Goal: Task Accomplishment & Management: Complete application form

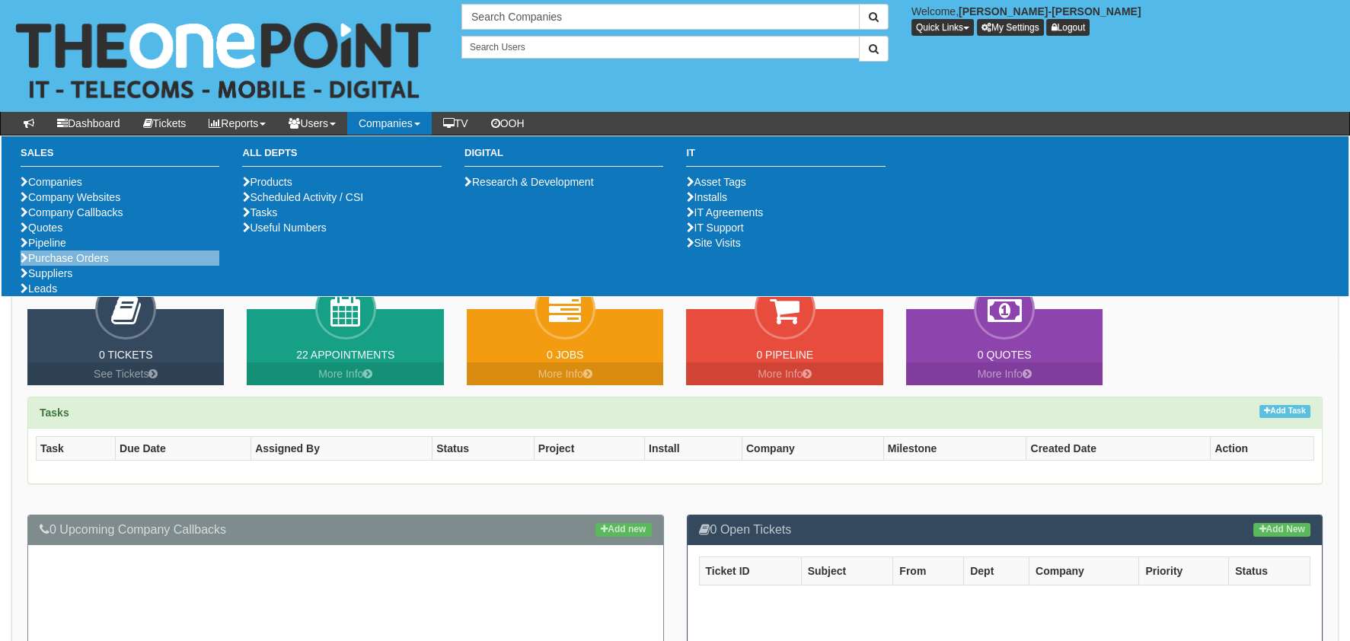
click at [115, 266] on li "Purchase Orders" at bounding box center [120, 257] width 199 height 15
click at [86, 264] on link "Purchase Orders" at bounding box center [65, 258] width 88 height 12
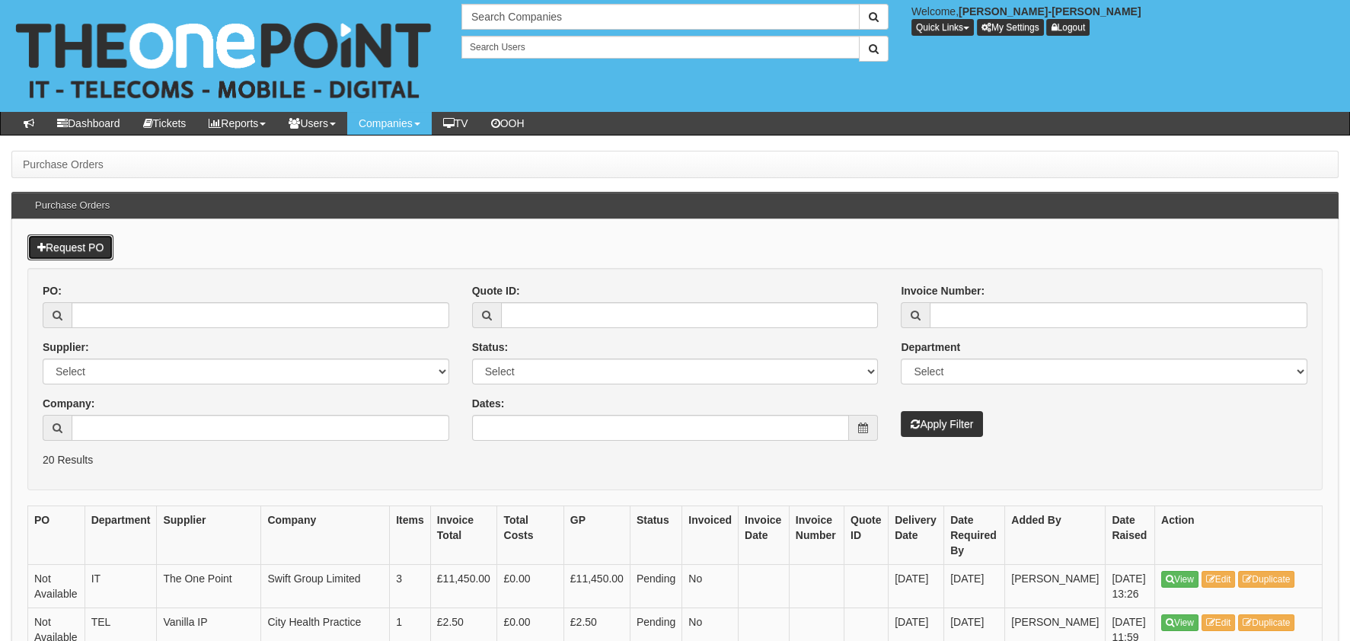
click at [84, 241] on link "Request PO" at bounding box center [70, 247] width 86 height 26
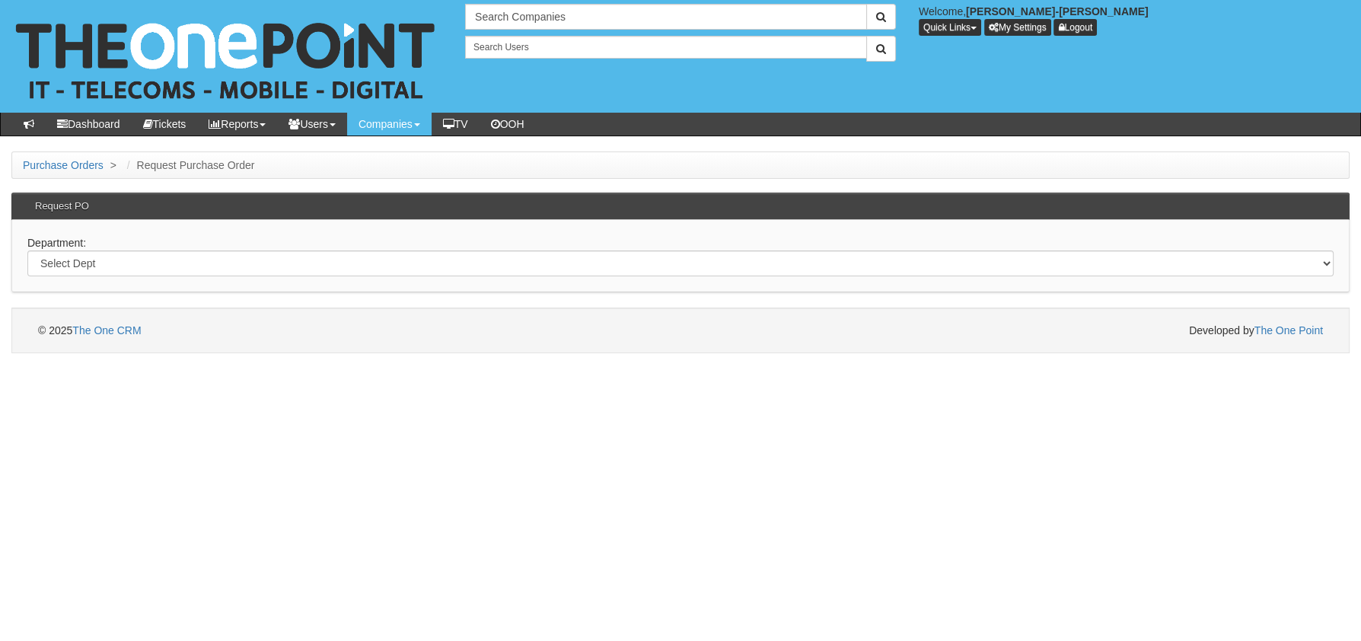
click at [190, 279] on div "Department: Select Dept Digital Internal IT Mobiles Marketing Telecoms" at bounding box center [680, 256] width 1338 height 72
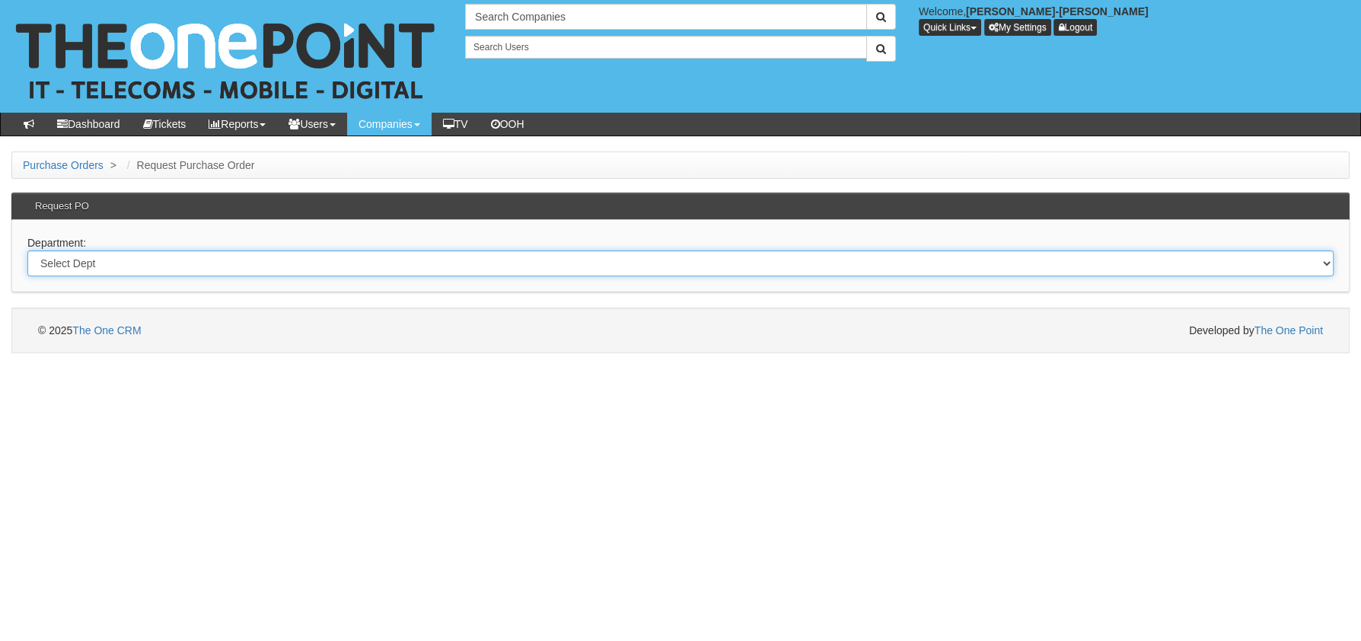
click at [74, 261] on select "Select Dept Digital Internal IT Mobiles Marketing Telecoms" at bounding box center [680, 263] width 1306 height 26
select select "?pipeID=&dept=MOB"
click at [27, 250] on select "Select Dept Digital Internal IT Mobiles Marketing Telecoms" at bounding box center [680, 263] width 1306 height 26
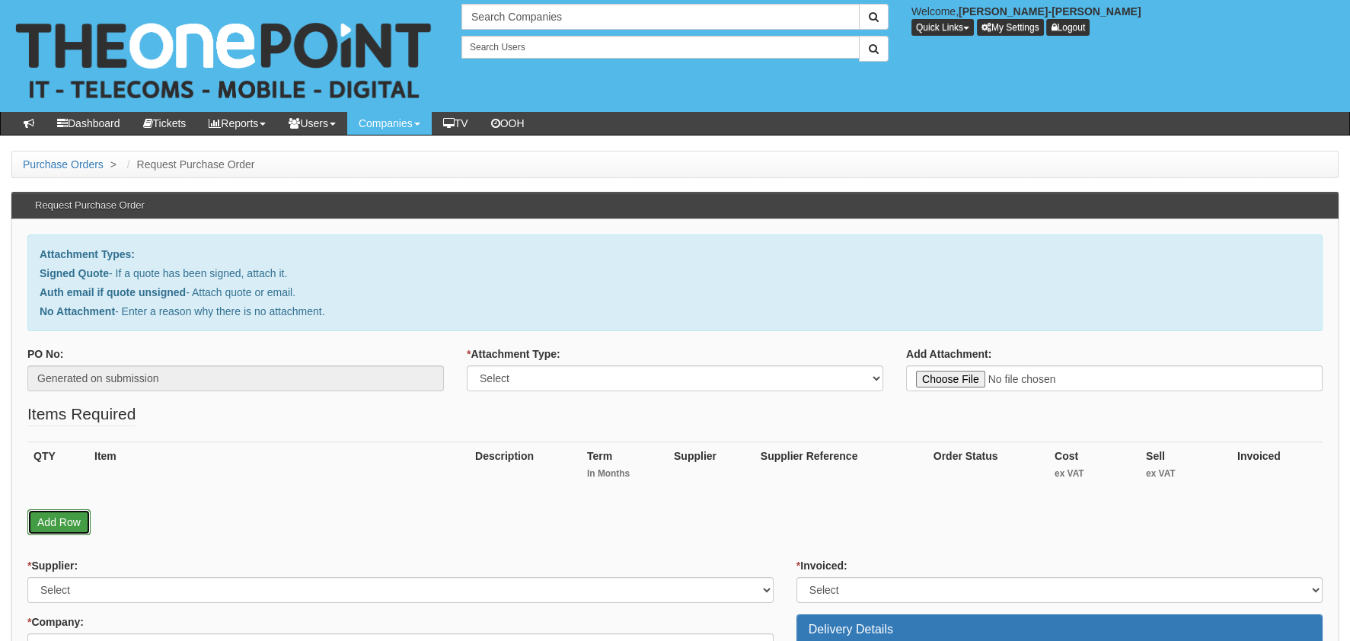
click at [64, 519] on link "Add Row" at bounding box center [58, 522] width 63 height 26
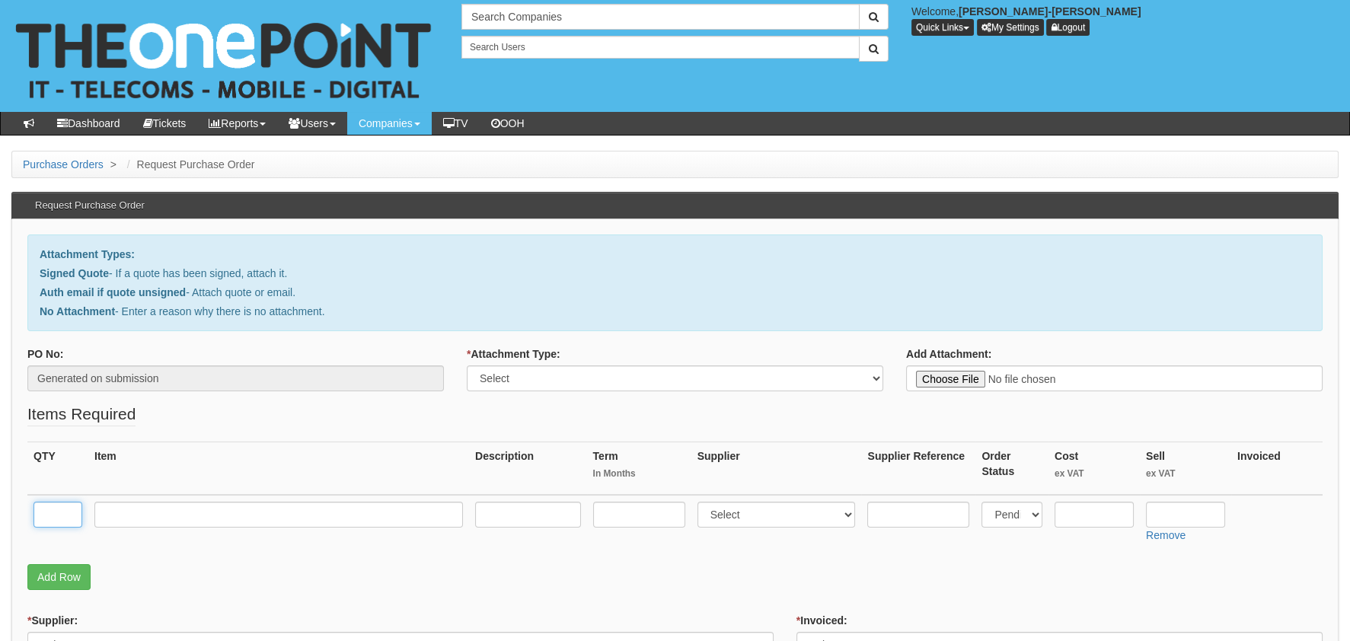
click at [49, 507] on input "text" at bounding box center [57, 515] width 49 height 26
drag, startPoint x: 647, startPoint y: 371, endPoint x: 642, endPoint y: 383, distance: 13.3
click at [647, 371] on select "Select Signed Quote Auth email with quote if unsigned No Attachment" at bounding box center [675, 378] width 416 height 26
select select "No Attachment"
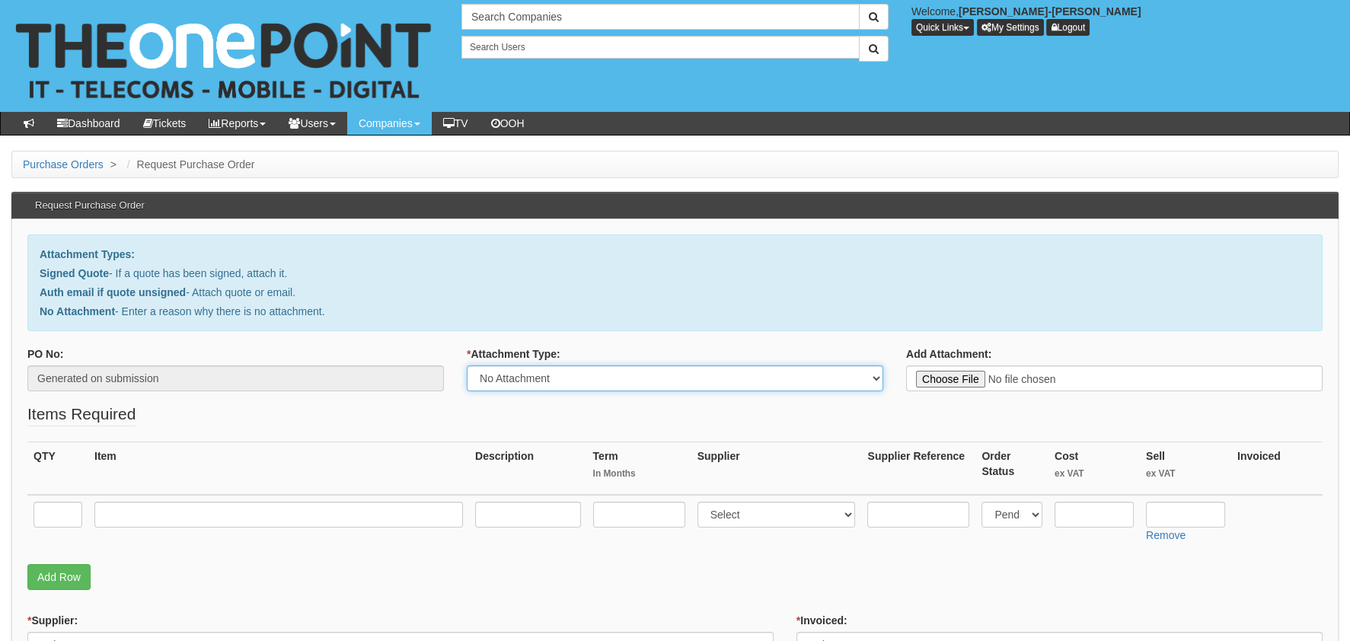
click at [467, 365] on select "Select Signed Quote Auth email with quote if unsigned No Attachment" at bounding box center [675, 378] width 416 height 26
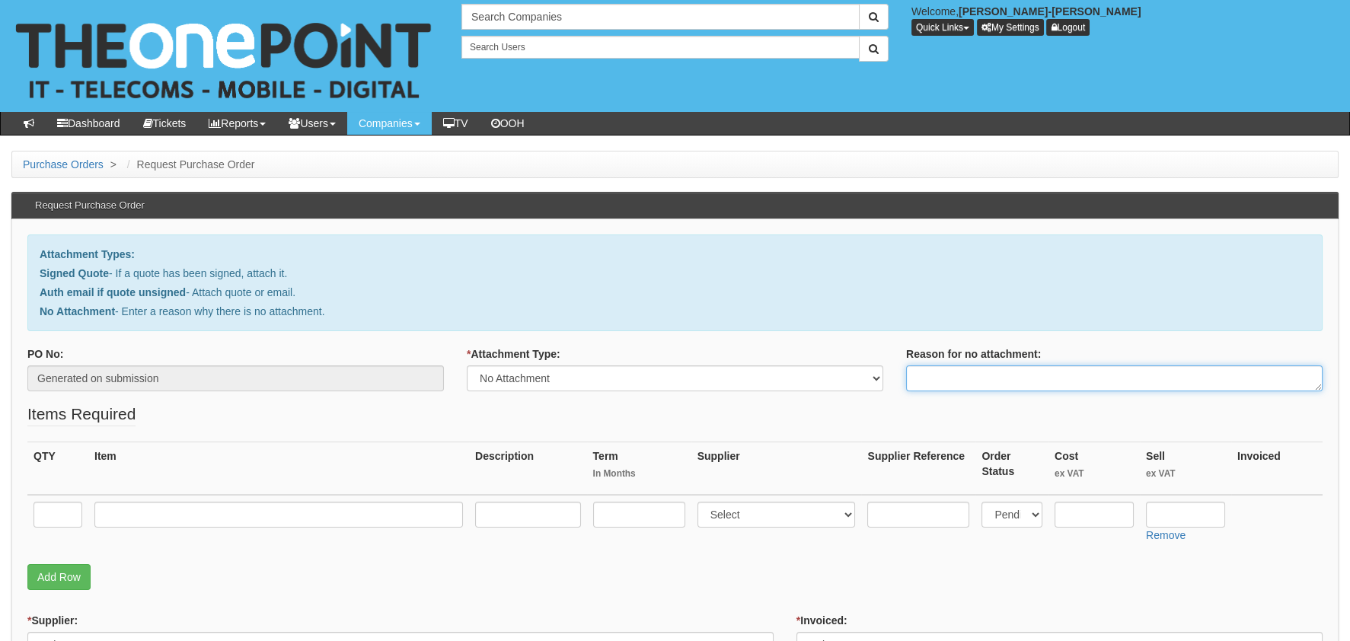
click at [988, 379] on textarea "Reason for no attachment:" at bounding box center [1114, 378] width 416 height 26
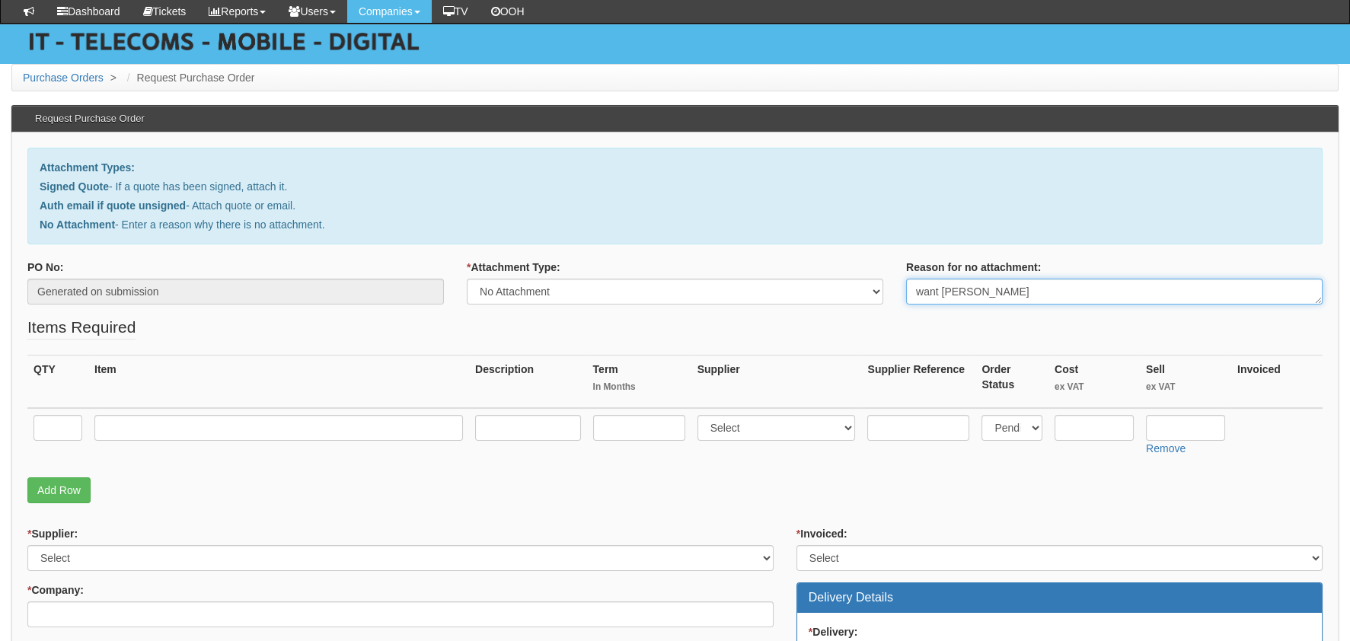
scroll to position [151, 0]
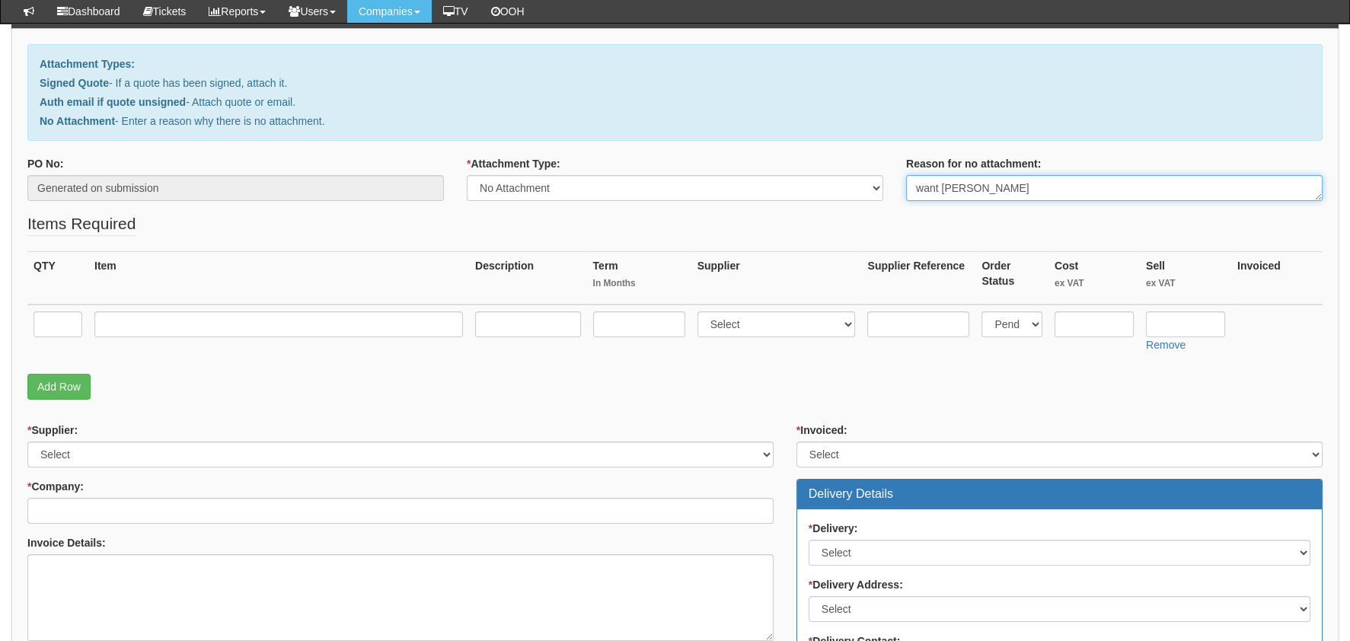
type textarea "want sims"
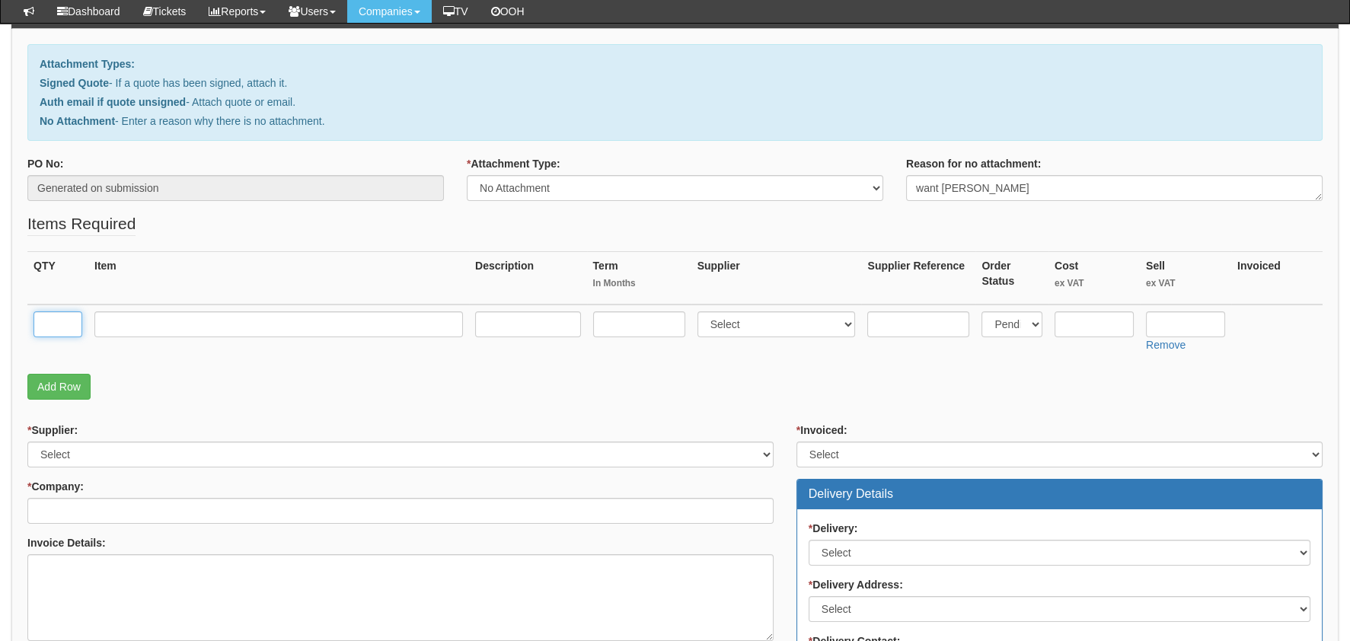
click at [58, 333] on input "text" at bounding box center [57, 324] width 49 height 26
type input "1"
click at [241, 317] on input "text" at bounding box center [278, 324] width 368 height 26
type input "M"
drag, startPoint x: 62, startPoint y: 319, endPoint x: 13, endPoint y: 311, distance: 49.3
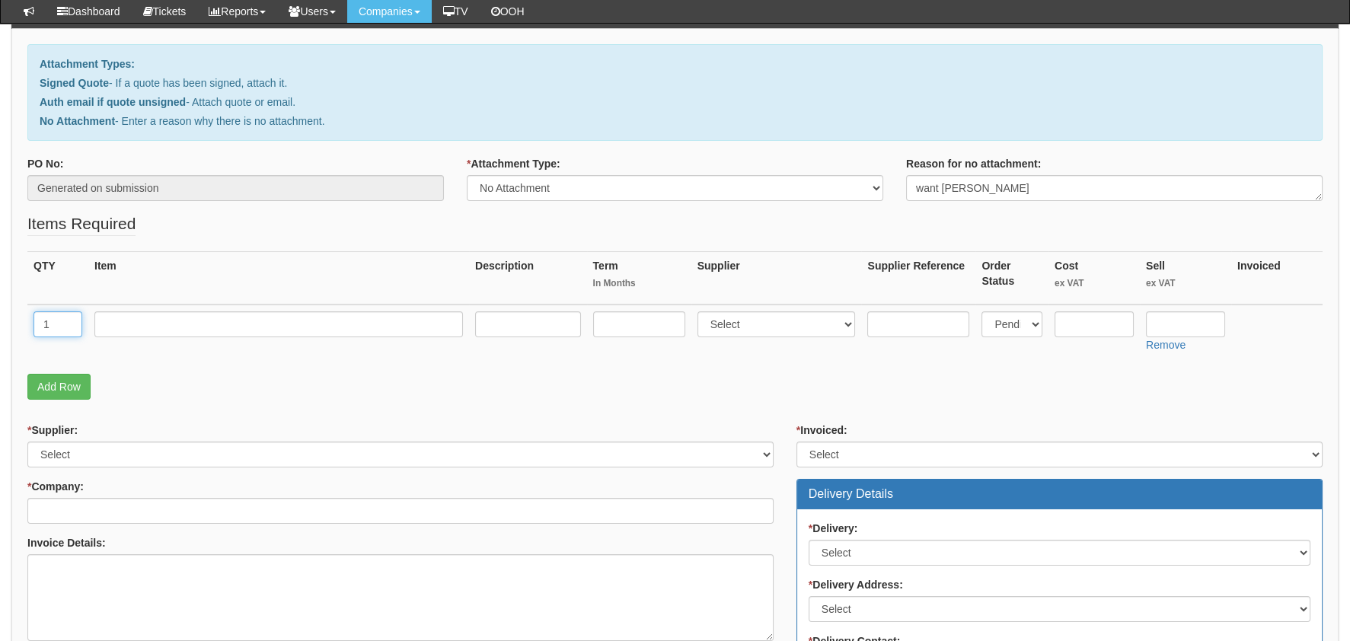
click at [28, 314] on td "1" at bounding box center [57, 332] width 61 height 54
drag, startPoint x: 365, startPoint y: 323, endPoint x: 346, endPoint y: 321, distance: 19.1
click at [356, 320] on input "text" at bounding box center [278, 324] width 368 height 26
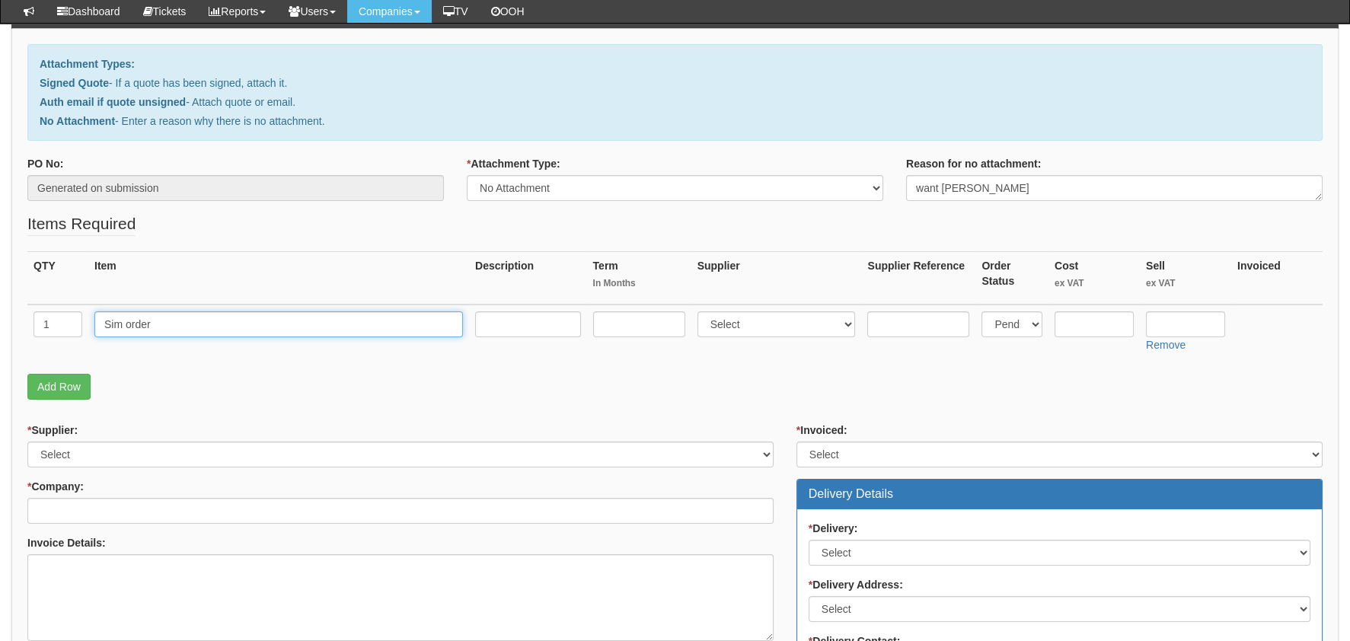
type input "Sim order"
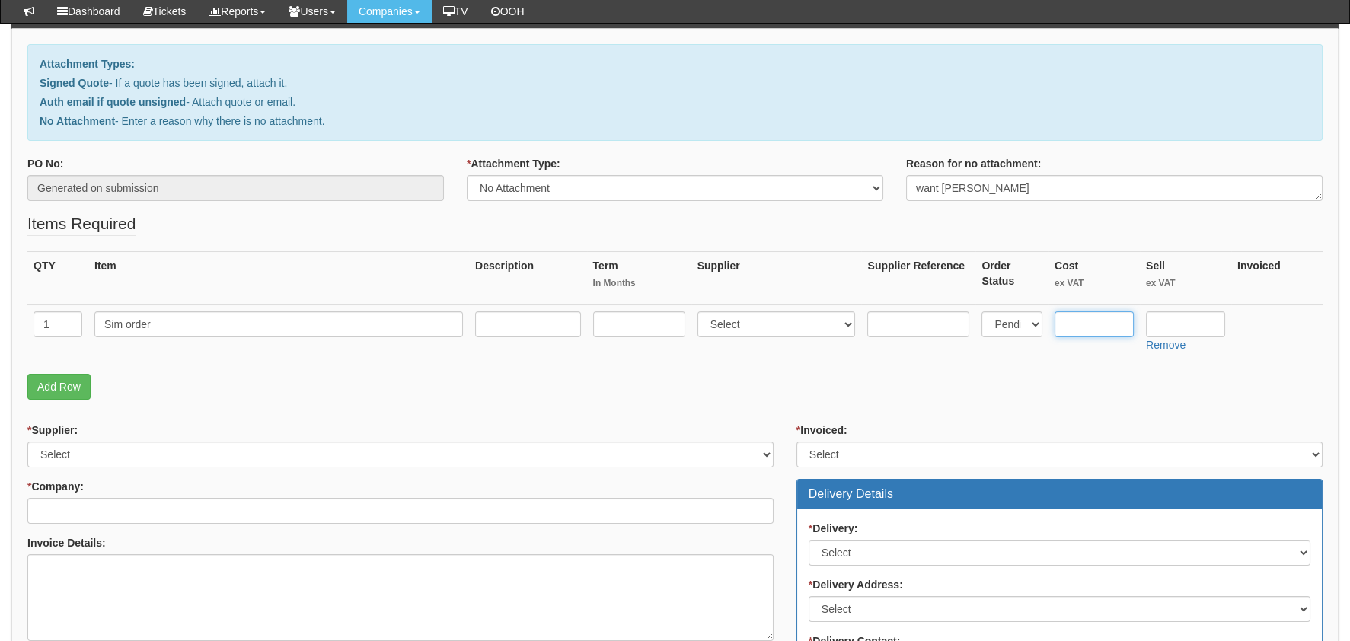
click at [1119, 316] on input "text" at bounding box center [1093, 324] width 79 height 26
type input "22.50"
click at [1175, 323] on input "text" at bounding box center [1185, 324] width 79 height 26
type input "22.50"
click at [231, 463] on div "* Supplier: Select 123 REG.co.uk 1Password 3 4Gon AA Jones Electric Ltd Abzorb …" at bounding box center [400, 613] width 769 height 381
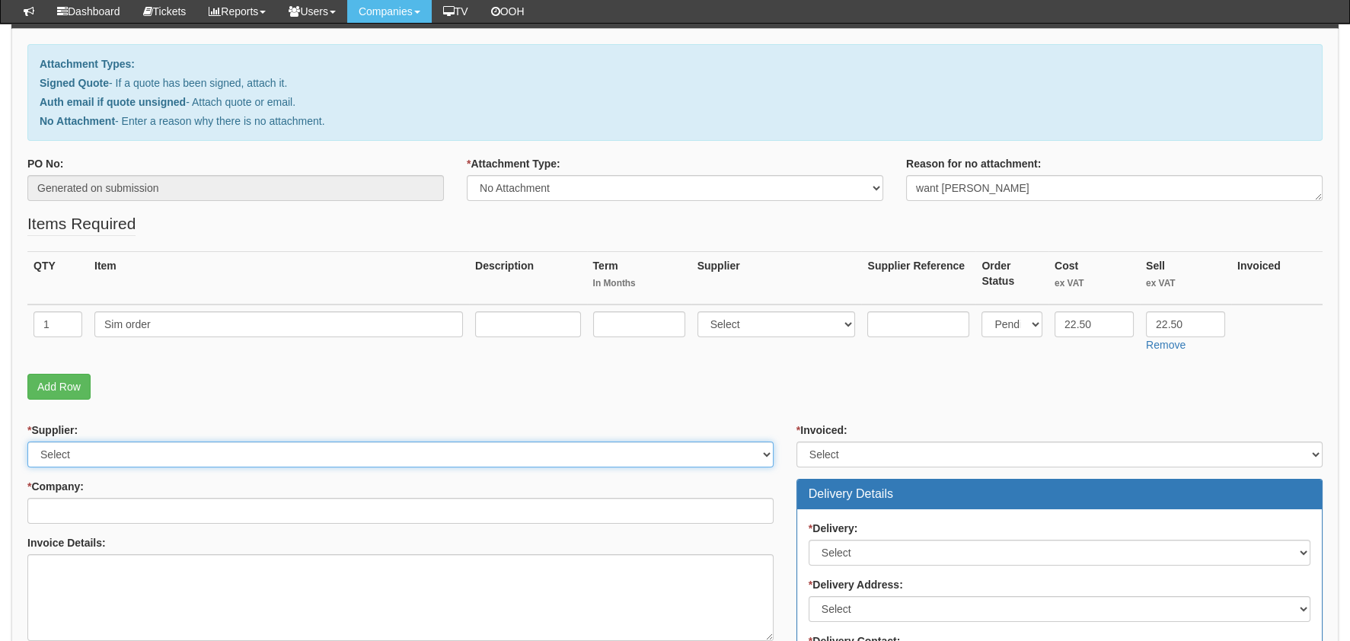
drag, startPoint x: 231, startPoint y: 463, endPoint x: 205, endPoint y: 454, distance: 28.2
click at [214, 454] on select "Select 123 REG.co.uk 1Password 3 4Gon AA Jones Electric Ltd Abzorb Access Group…" at bounding box center [400, 455] width 746 height 26
select select "316"
click at [27, 442] on select "Select 123 REG.co.uk 1Password 3 4Gon AA Jones Electric Ltd Abzorb Access Group…" at bounding box center [400, 455] width 746 height 26
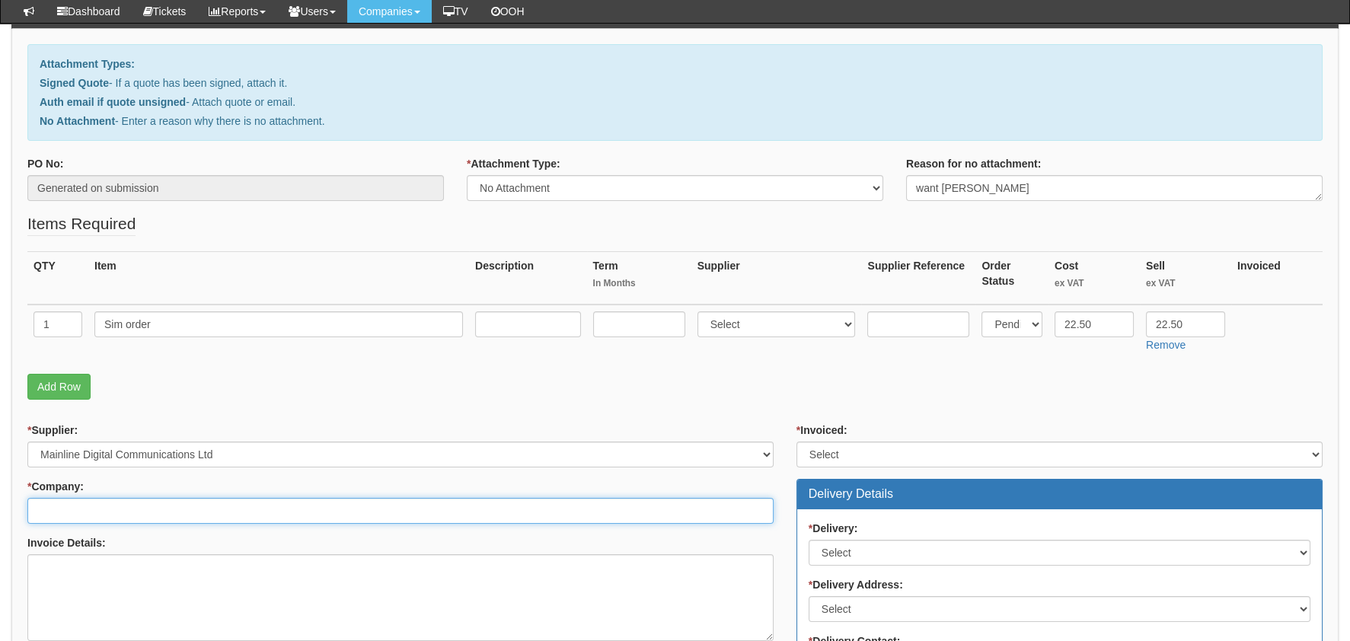
click at [94, 500] on input "* Company:" at bounding box center [400, 511] width 746 height 26
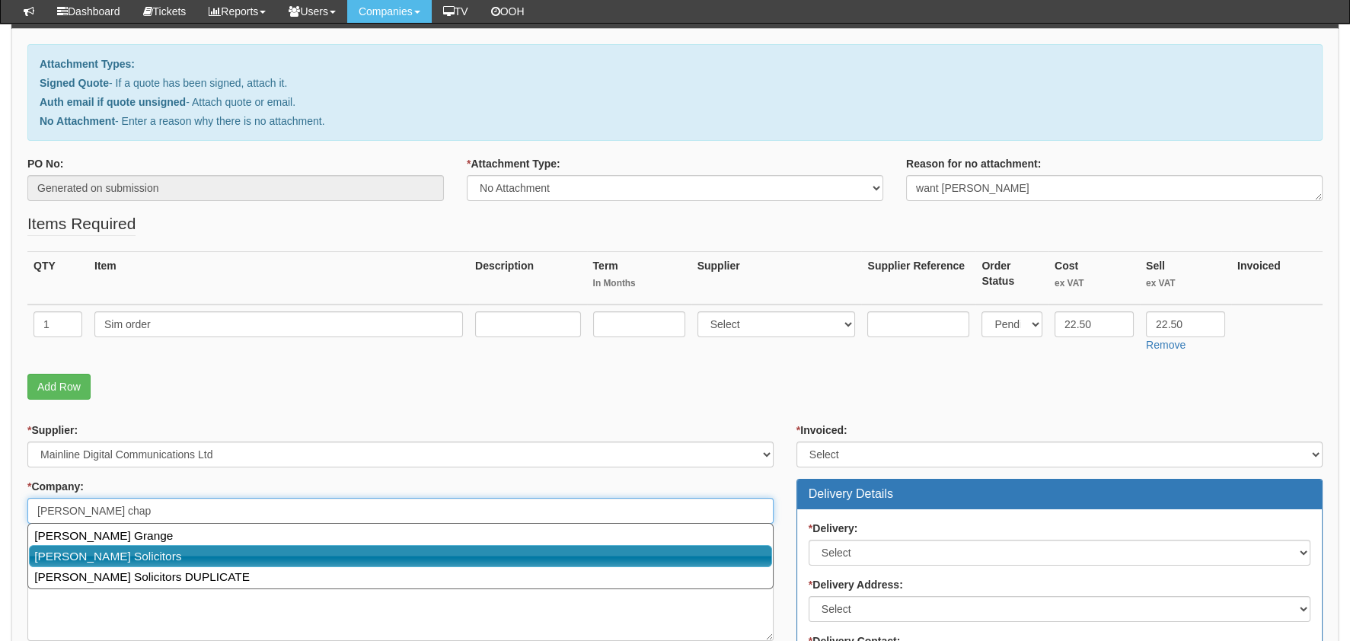
click at [148, 556] on link "[PERSON_NAME] Solicitors" at bounding box center [400, 556] width 743 height 22
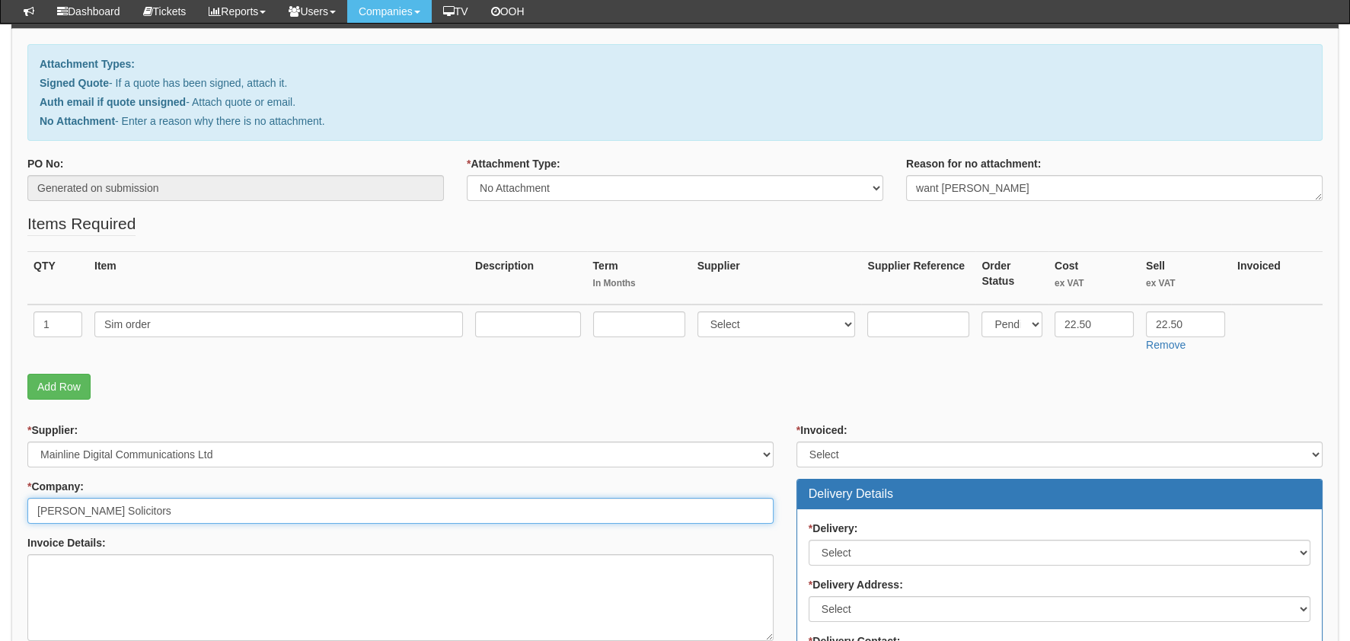
type input "[PERSON_NAME] Solicitors"
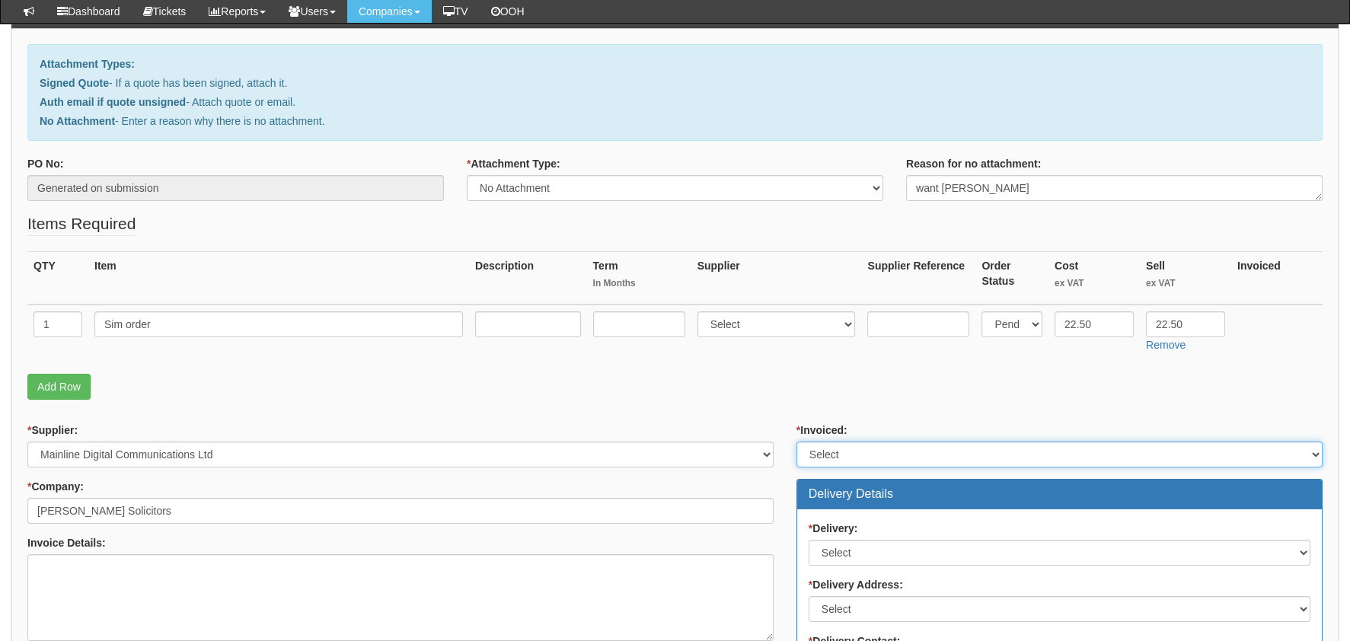
drag, startPoint x: 871, startPoint y: 453, endPoint x: 867, endPoint y: 466, distance: 13.5
click at [871, 453] on select "Select Yes No N/A STB (part of order)" at bounding box center [1059, 455] width 526 height 26
select select "2"
click at [796, 442] on select "Select Yes No N/A STB (part of order)" at bounding box center [1059, 455] width 526 height 26
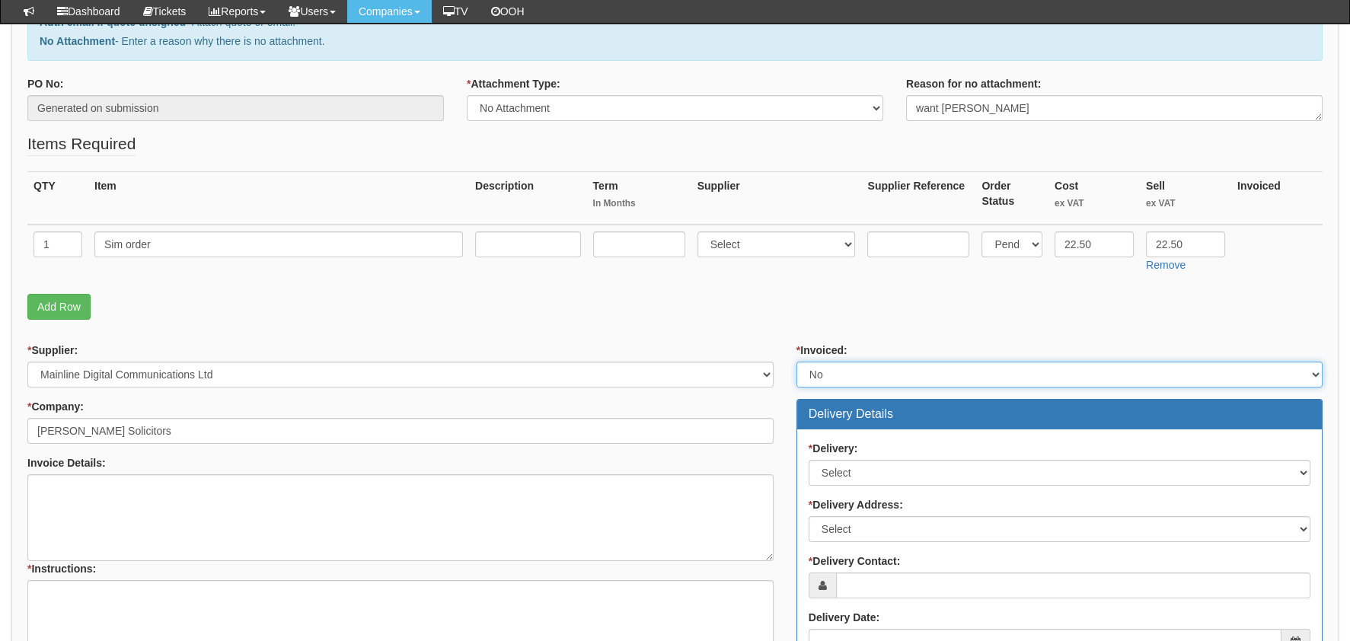
scroll to position [304, 0]
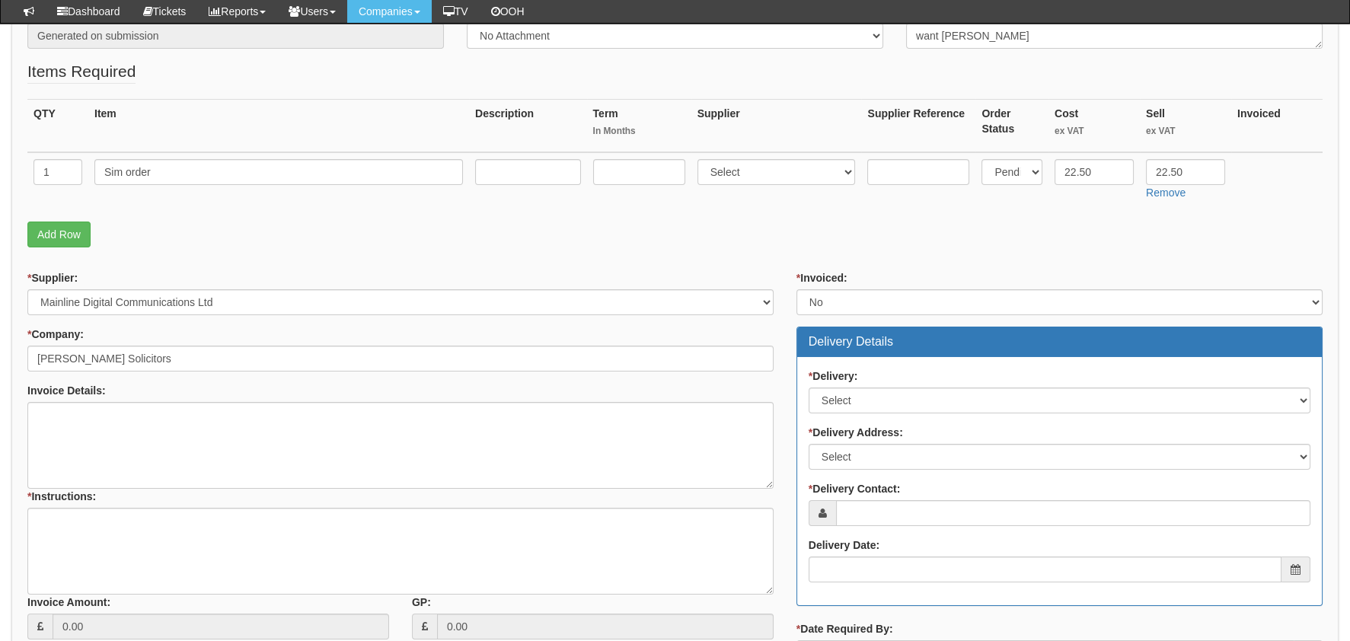
click at [904, 381] on div "* Delivery: Select No Not Applicable Yes" at bounding box center [1059, 390] width 502 height 45
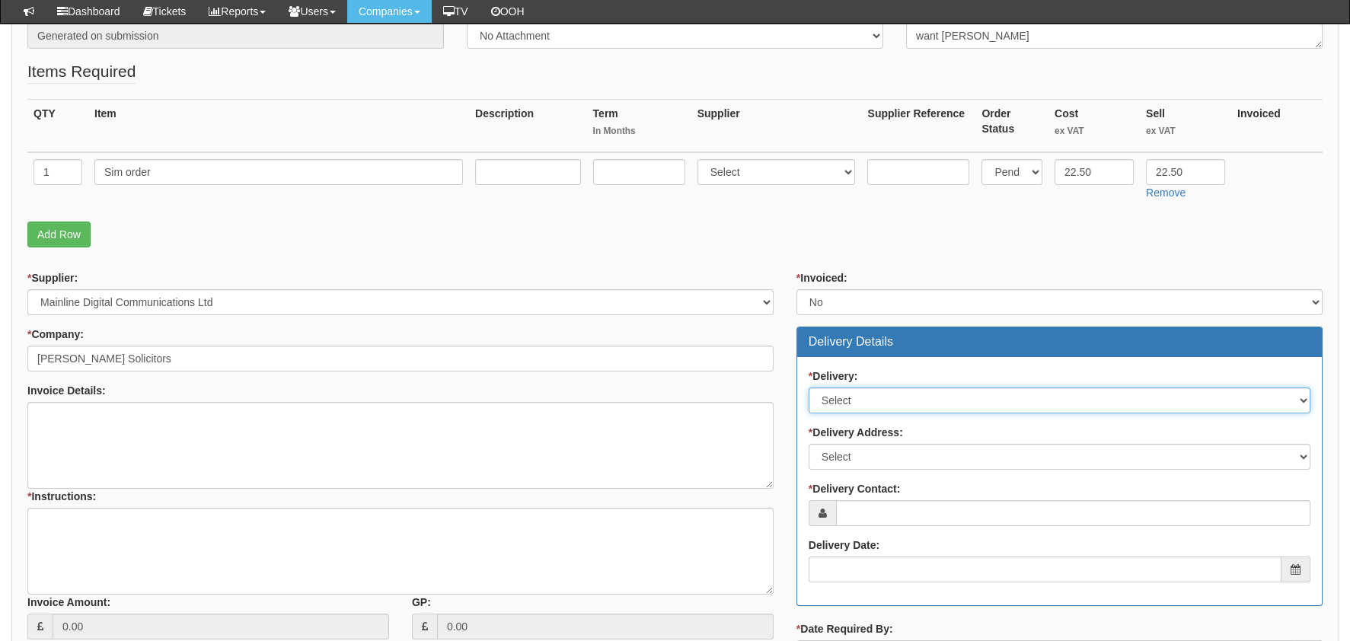
drag, startPoint x: 895, startPoint y: 402, endPoint x: 895, endPoint y: 410, distance: 8.4
click at [895, 402] on select "Select No Not Applicable Yes" at bounding box center [1059, 400] width 502 height 26
select select "1"
click at [808, 387] on select "Select No Not Applicable Yes" at bounding box center [1059, 400] width 502 height 26
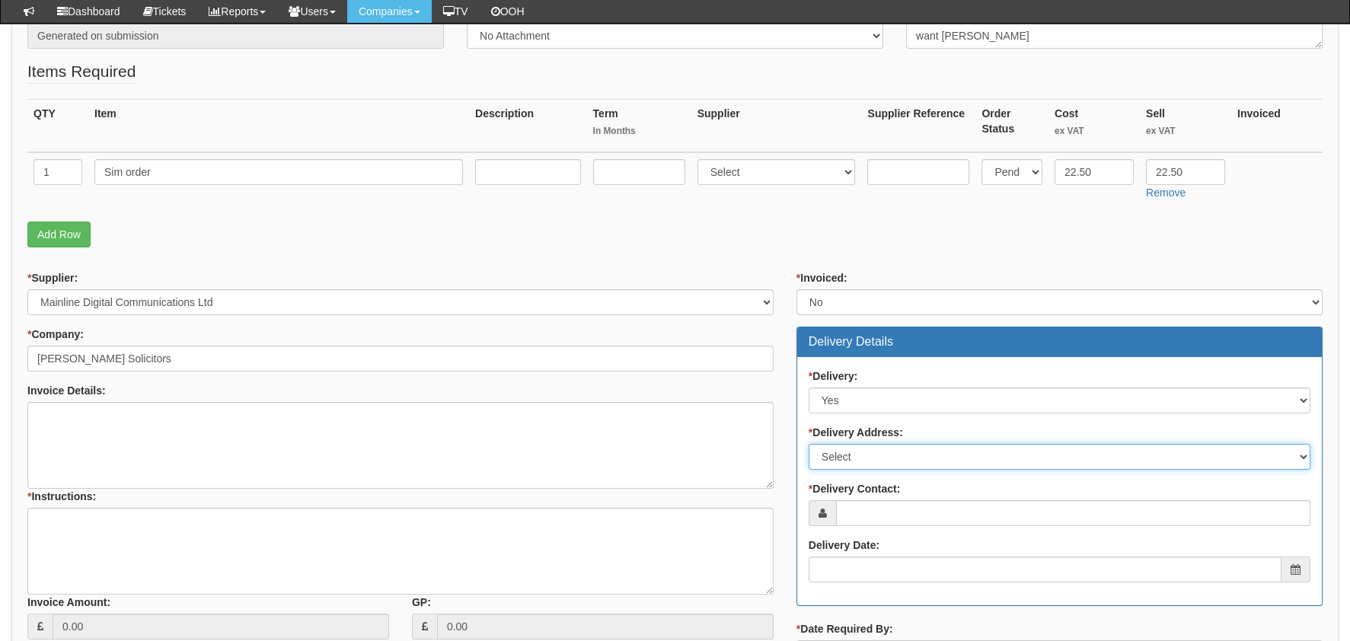
click at [877, 461] on select "Select Not Applicable Main Address - DN31 2LJ Other" at bounding box center [1059, 457] width 502 height 26
select select "company_main_address"
click at [808, 444] on select "Select Not Applicable Main Address - DN31 2LJ Other" at bounding box center [1059, 457] width 502 height 26
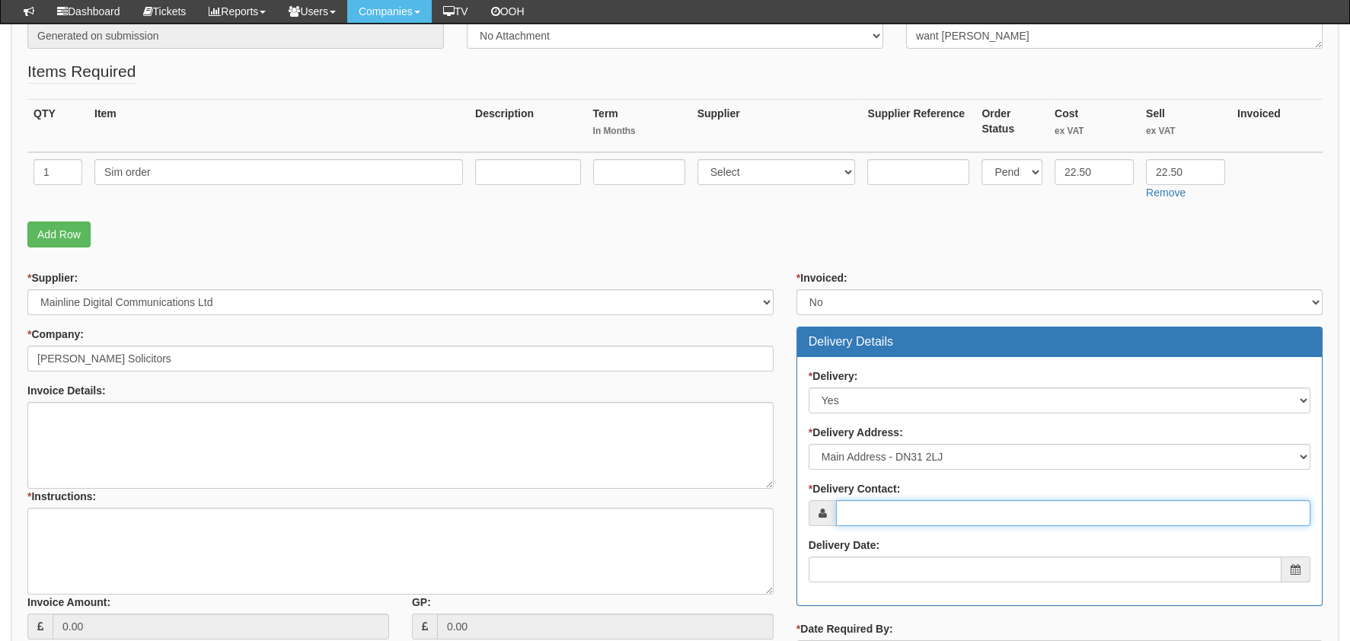
click at [910, 501] on input "* Delivery Contact:" at bounding box center [1073, 513] width 474 height 26
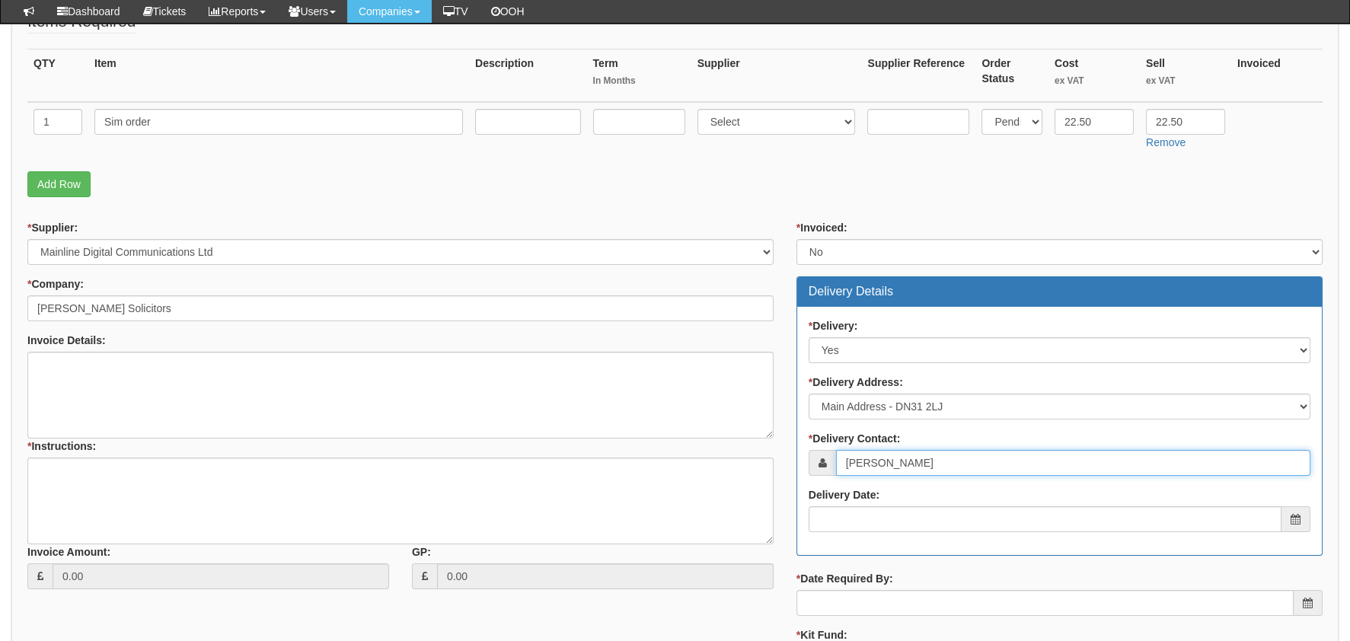
scroll to position [380, 0]
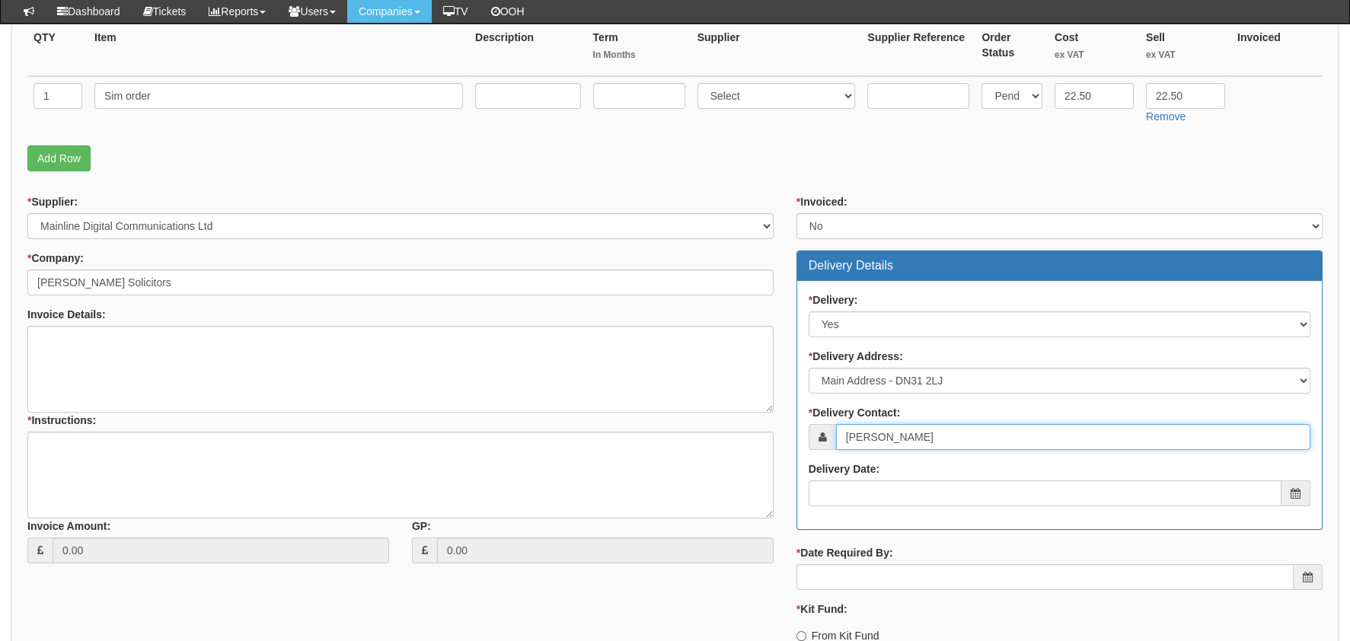
type input "[PERSON_NAME]"
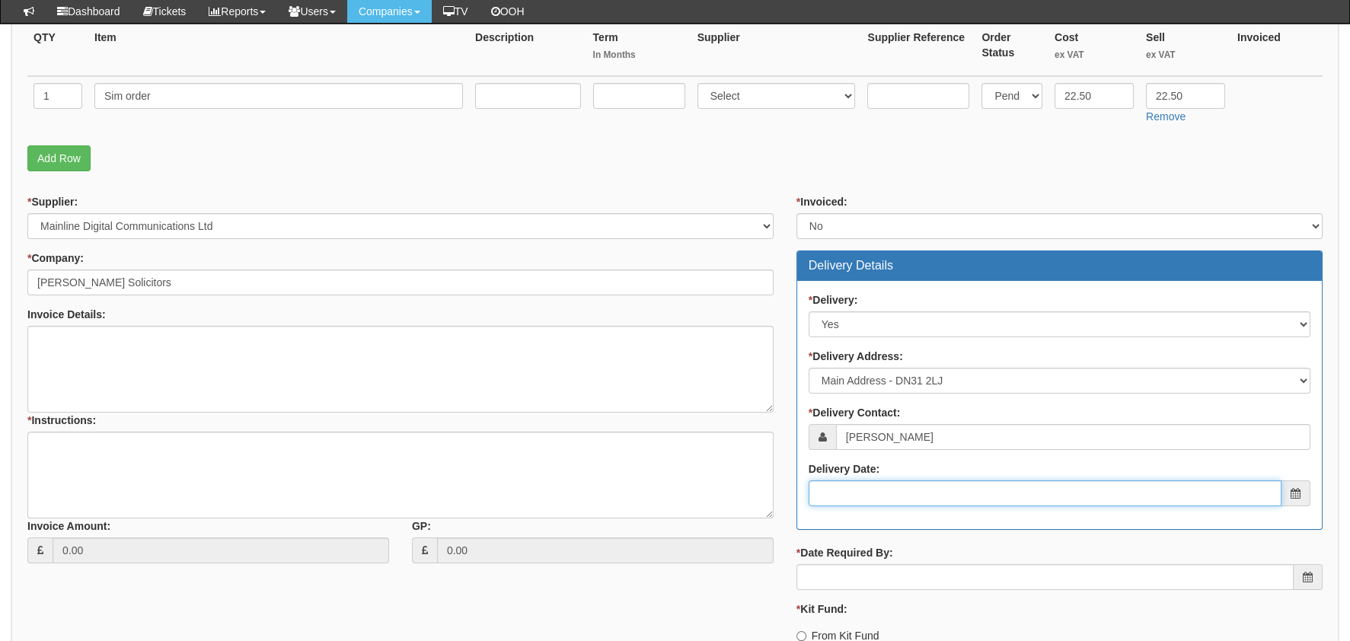
click at [940, 489] on input "Delivery Date:" at bounding box center [1044, 493] width 473 height 26
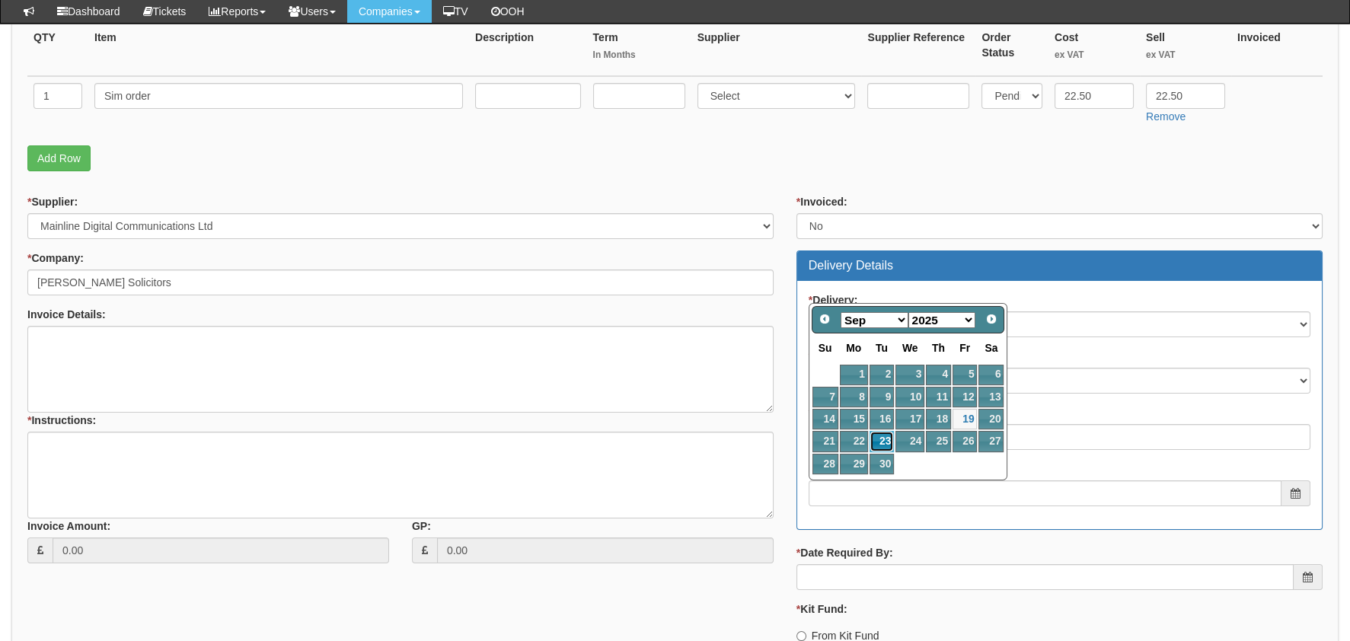
click at [870, 442] on link "23" at bounding box center [881, 441] width 24 height 21
type input "2025-09-23"
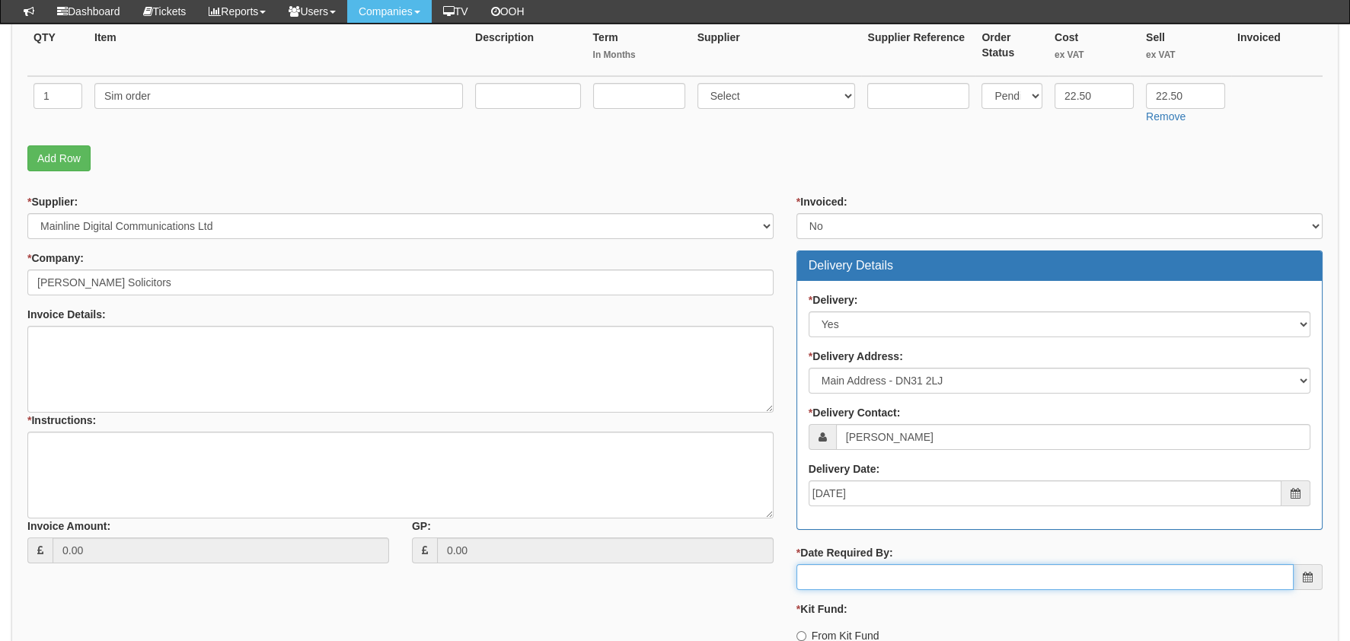
click at [866, 579] on input "* Date Required By:" at bounding box center [1044, 577] width 497 height 26
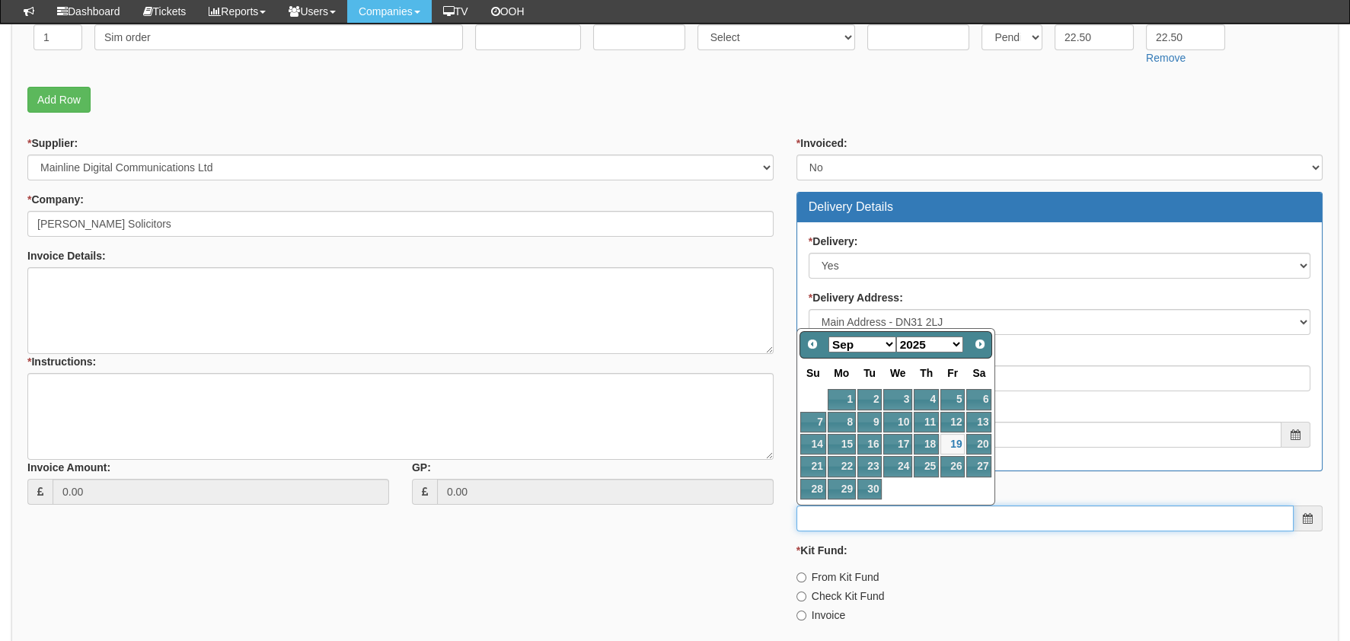
scroll to position [555, 0]
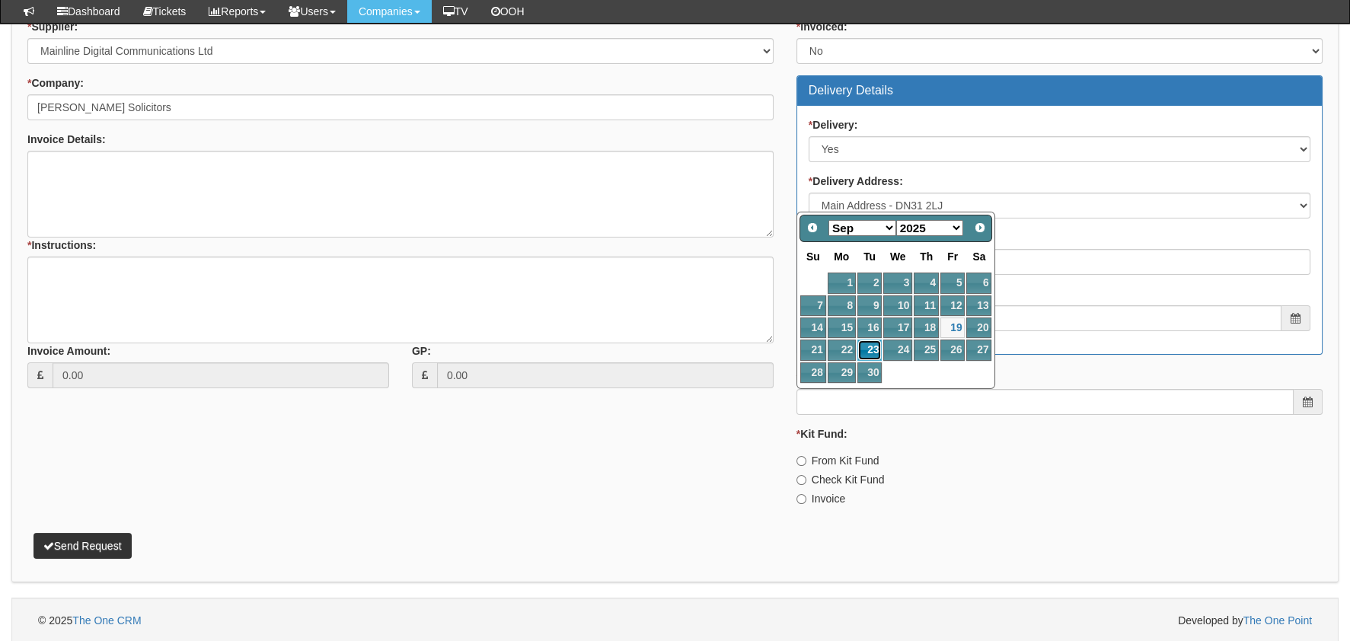
click at [860, 345] on link "23" at bounding box center [869, 350] width 24 height 21
type input "2025-09-23"
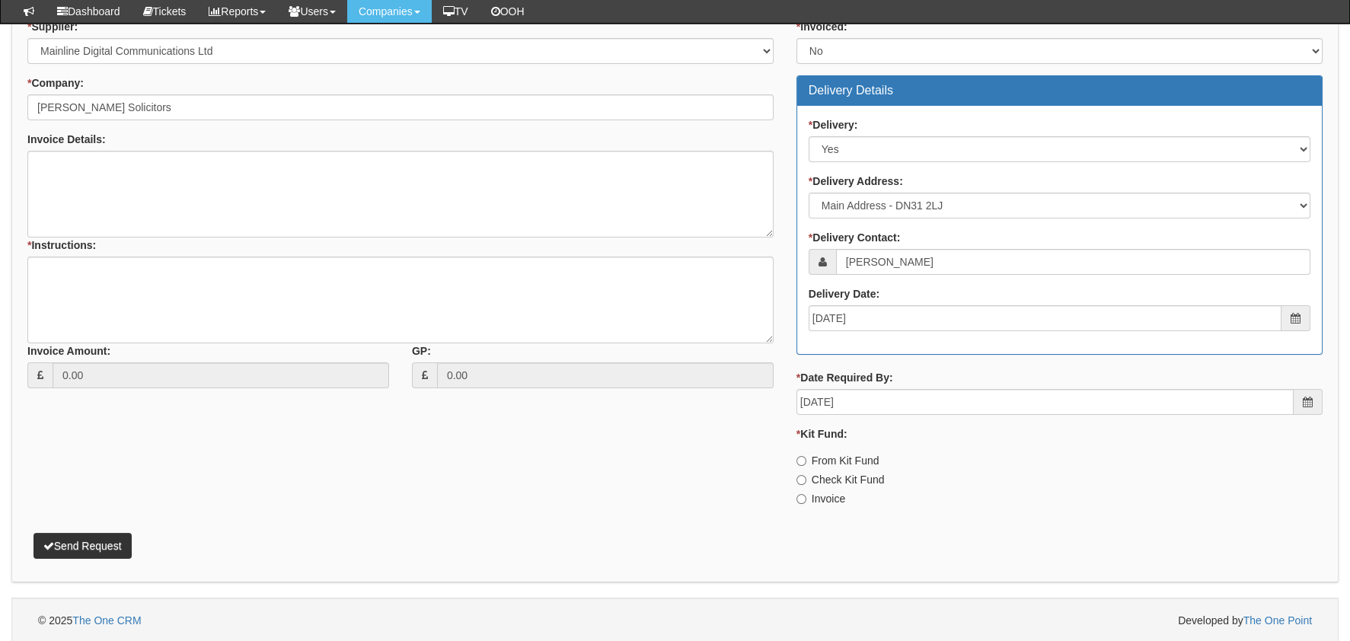
click at [827, 457] on label "From Kit Fund" at bounding box center [837, 460] width 83 height 15
click at [806, 457] on input "From Kit Fund" at bounding box center [801, 461] width 10 height 10
radio input "true"
click at [152, 250] on div "* Instructions:" at bounding box center [400, 209] width 746 height 94
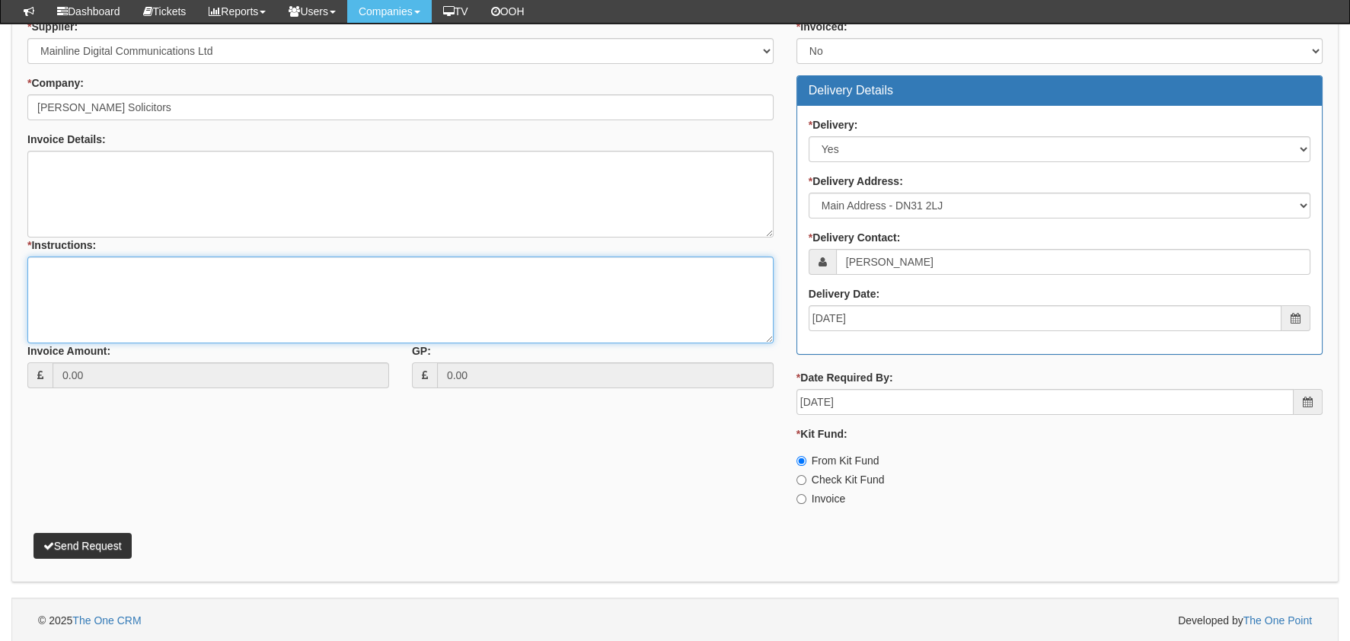
click at [158, 281] on textarea "* Instructions:" at bounding box center [400, 300] width 746 height 87
type textarea "J"
type textarea "N/A"
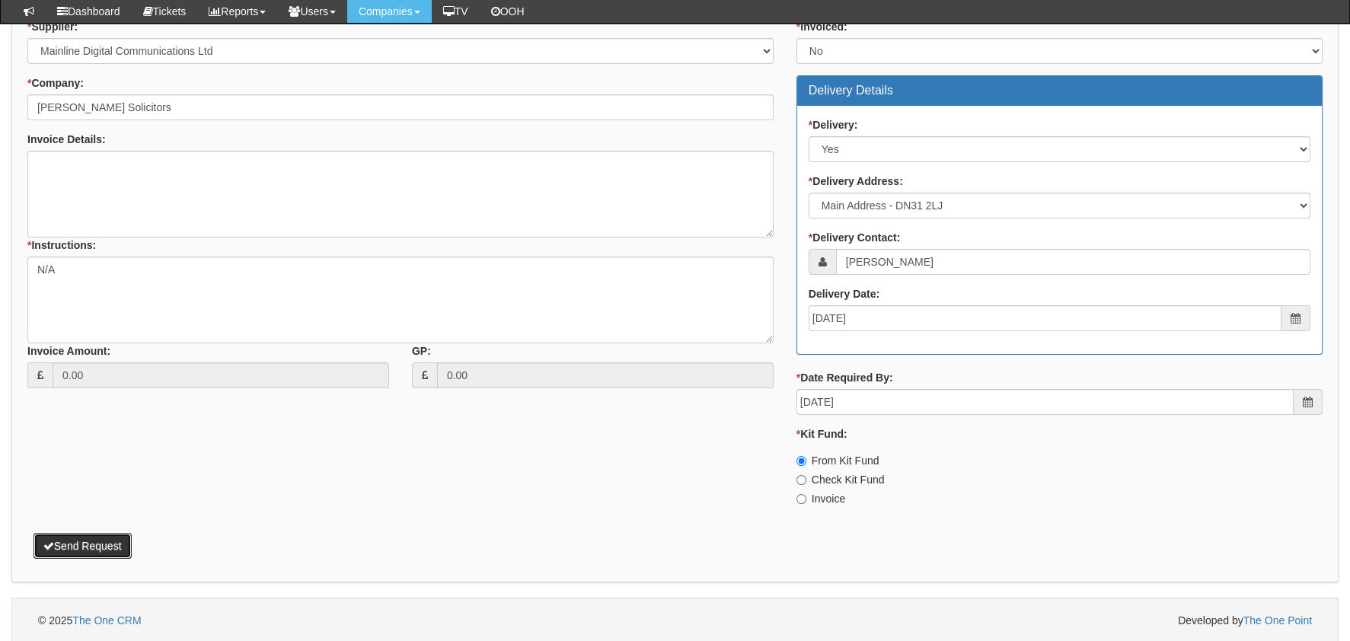
click at [97, 540] on button "Send Request" at bounding box center [82, 546] width 98 height 26
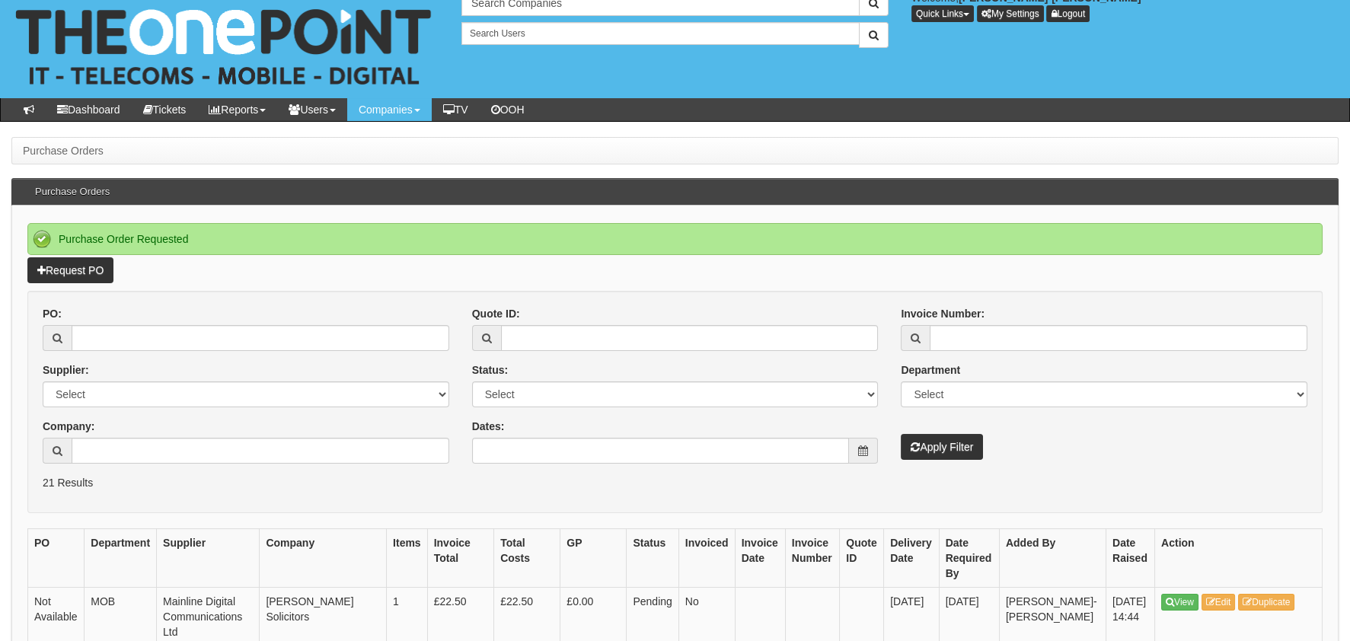
scroll to position [304, 0]
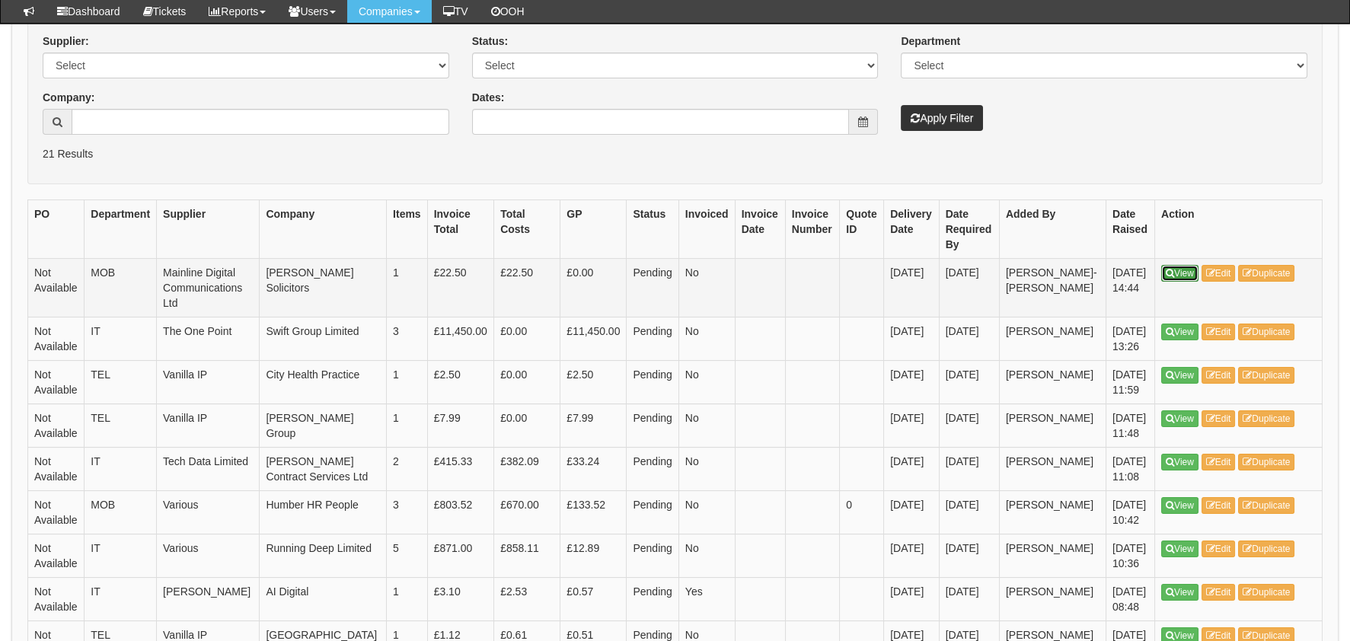
click at [1185, 269] on link "View" at bounding box center [1179, 273] width 37 height 17
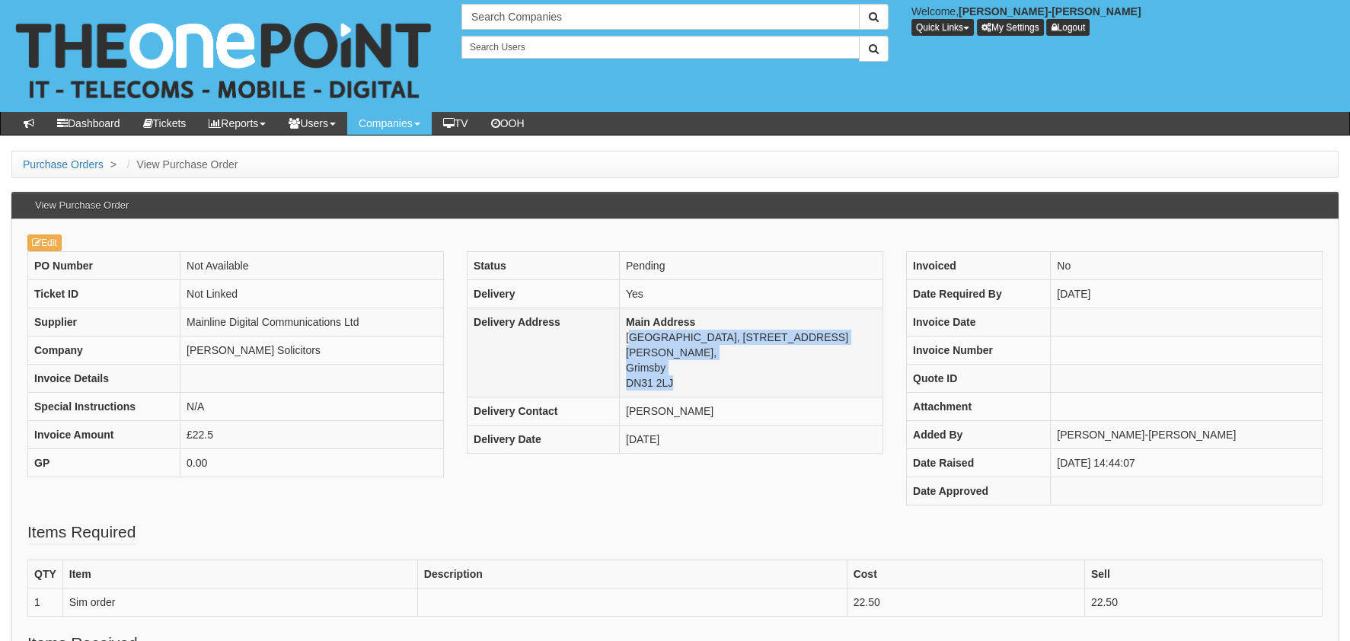
drag, startPoint x: 681, startPoint y: 375, endPoint x: 627, endPoint y: 340, distance: 65.5
click at [627, 340] on td "Main Address [GEOGRAPHIC_DATA], [STREET_ADDRESS][PERSON_NAME]" at bounding box center [750, 352] width 263 height 89
copy td "[GEOGRAPHIC_DATA], [STREET_ADDRESS][PERSON_NAME]"
